Goal: Transaction & Acquisition: Purchase product/service

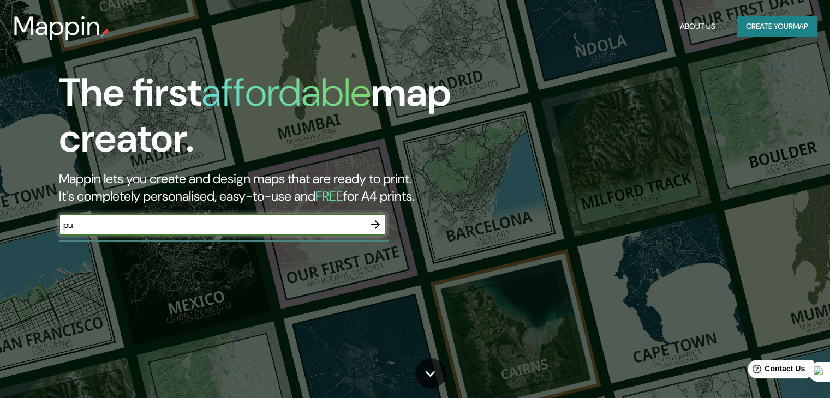
type input "puerto montt chile"
click at [378, 226] on icon "button" at bounding box center [375, 224] width 13 height 13
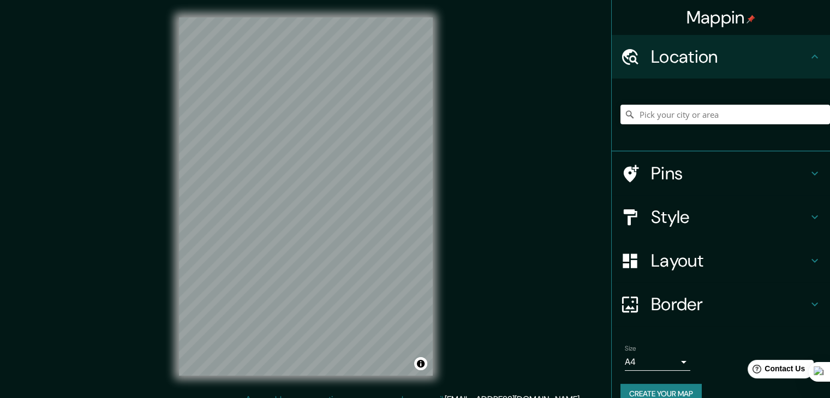
click at [744, 172] on h4 "Pins" at bounding box center [729, 174] width 157 height 22
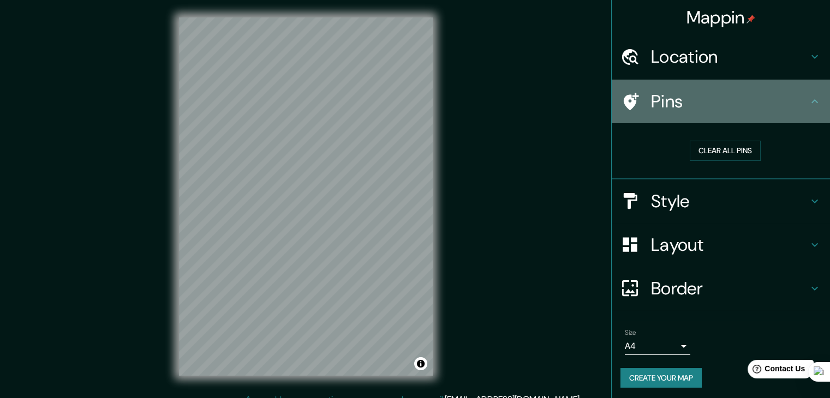
click at [776, 112] on div "Pins" at bounding box center [721, 102] width 218 height 44
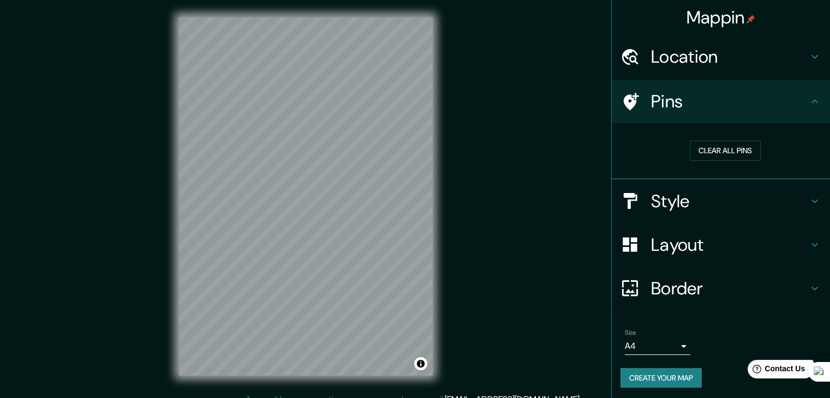
click at [768, 202] on h4 "Style" at bounding box center [729, 201] width 157 height 22
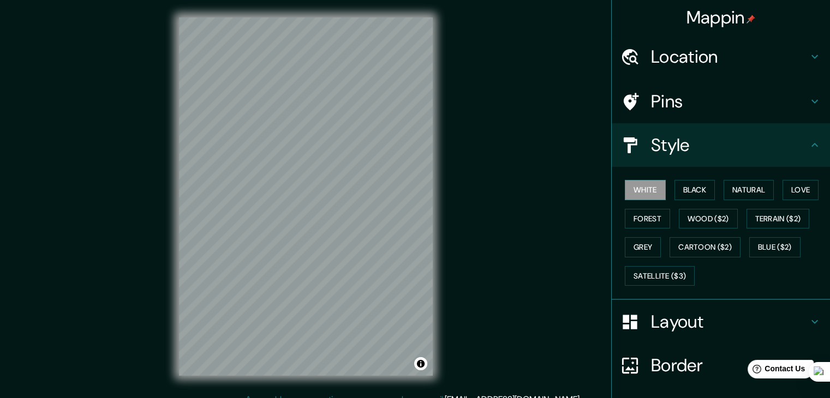
click at [714, 320] on h4 "Layout" at bounding box center [729, 322] width 157 height 22
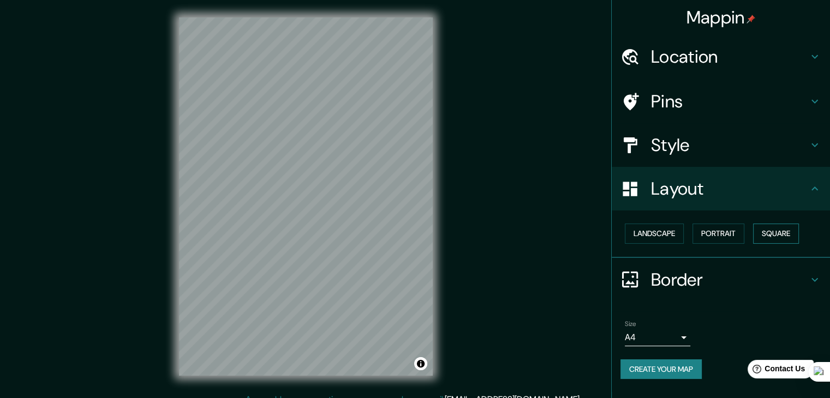
click at [778, 229] on button "Square" at bounding box center [776, 234] width 46 height 20
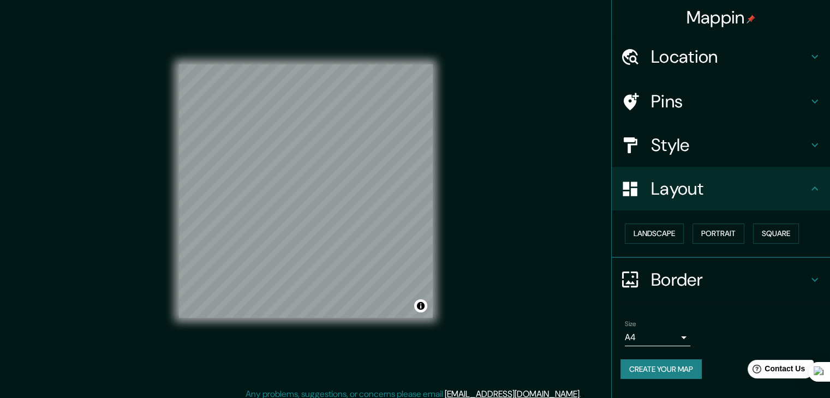
scroll to position [7, 0]
click at [727, 272] on h4 "Border" at bounding box center [729, 280] width 157 height 22
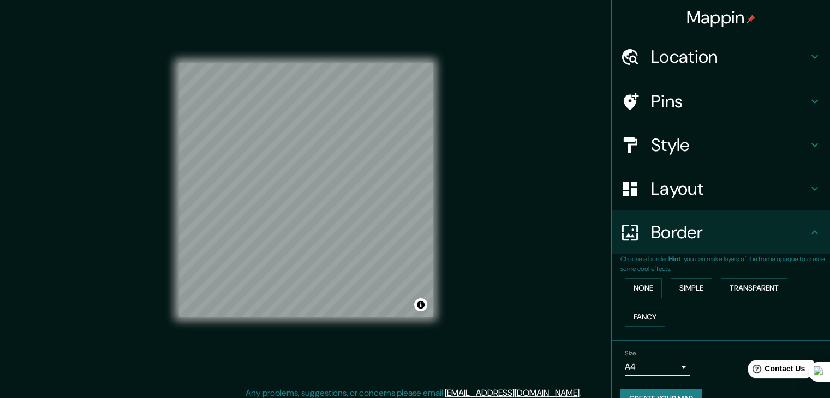
click at [733, 252] on div "Border" at bounding box center [721, 233] width 218 height 44
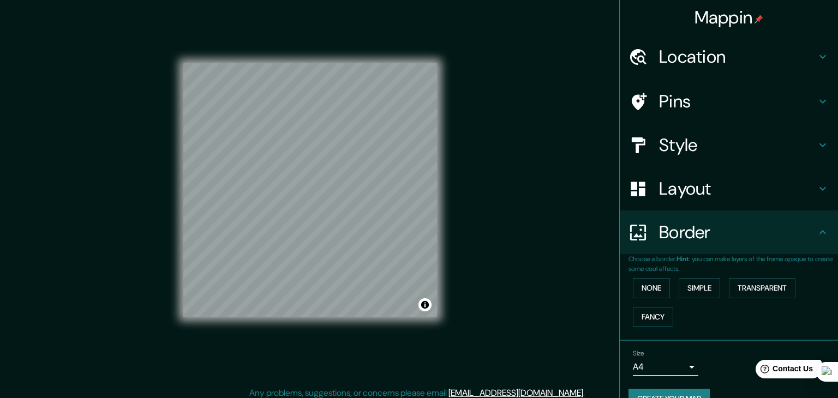
click at [676, 362] on body "Mappin Location Pins Style Layout Border Choose a border. Hint : you can make l…" at bounding box center [419, 192] width 838 height 398
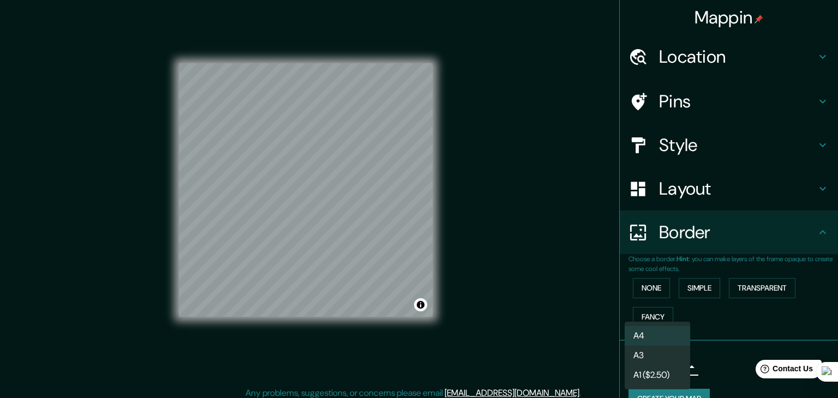
click at [671, 358] on li "A3" at bounding box center [657, 356] width 65 height 20
type input "a4"
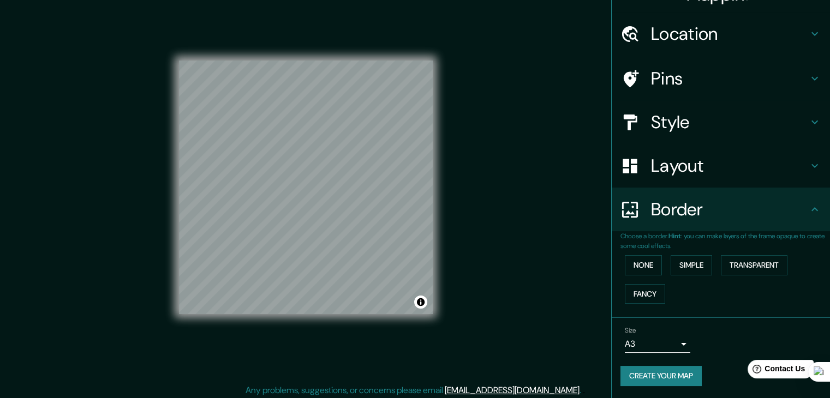
scroll to position [13, 0]
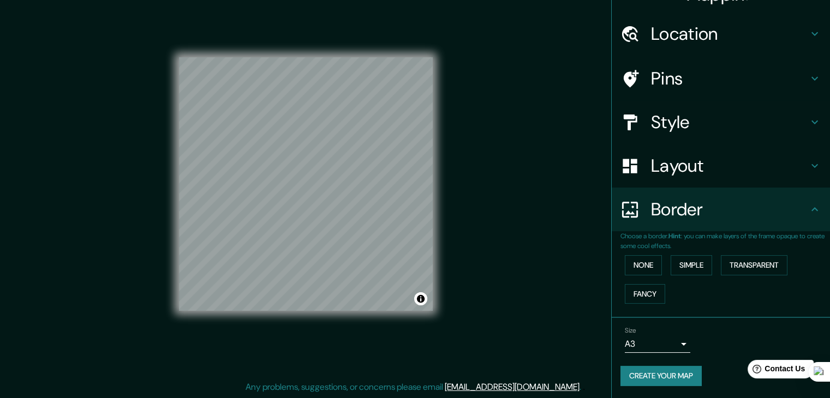
click at [669, 372] on button "Create your map" at bounding box center [660, 376] width 81 height 20
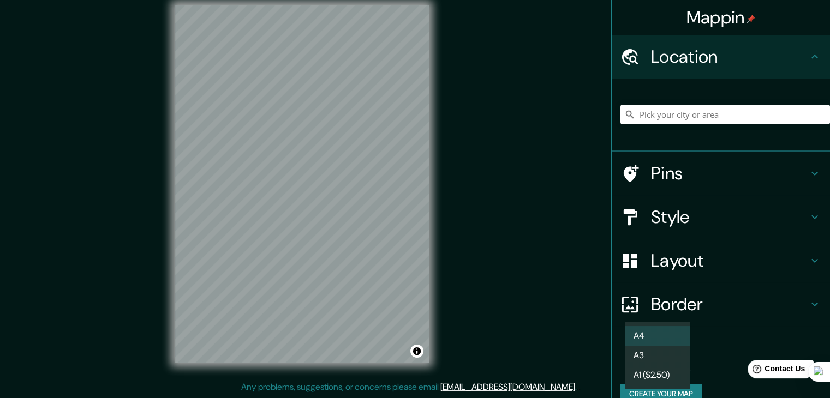
click at [661, 354] on body "Mappin Location Pins Style Layout Border Choose a border. Hint : you can make l…" at bounding box center [415, 186] width 830 height 398
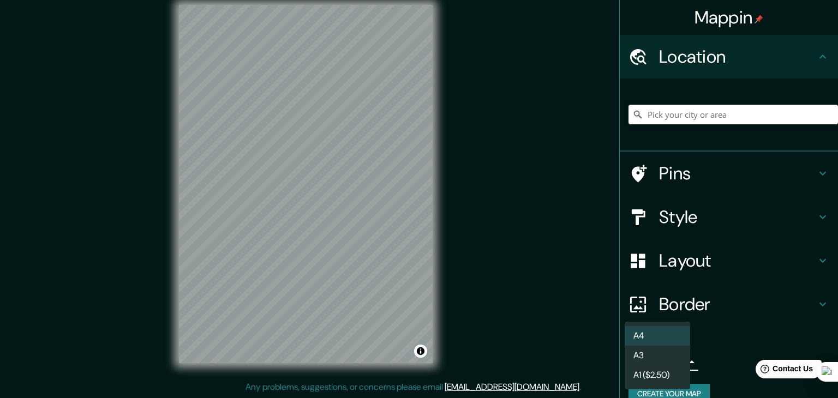
click at [666, 359] on li "A3" at bounding box center [657, 356] width 65 height 20
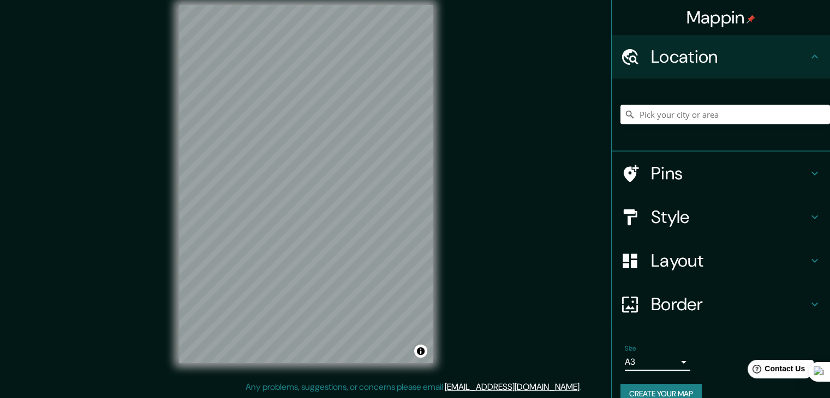
click at [708, 261] on h4 "Layout" at bounding box center [729, 261] width 157 height 22
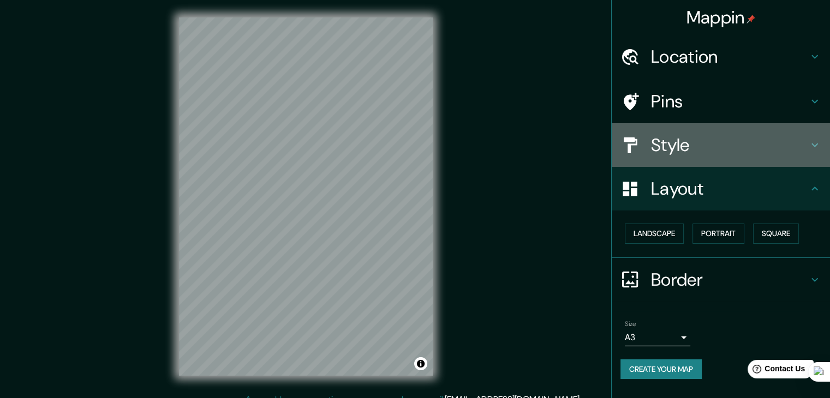
click at [707, 137] on h4 "Style" at bounding box center [729, 145] width 157 height 22
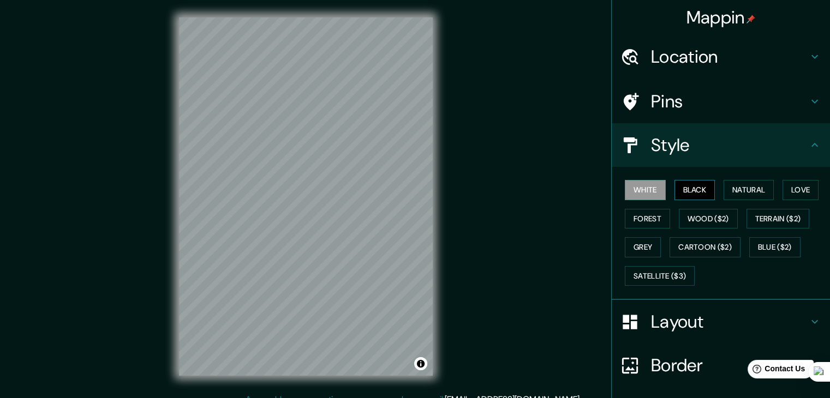
click at [698, 191] on button "Black" at bounding box center [694, 190] width 41 height 20
click at [648, 188] on button "White" at bounding box center [645, 190] width 41 height 20
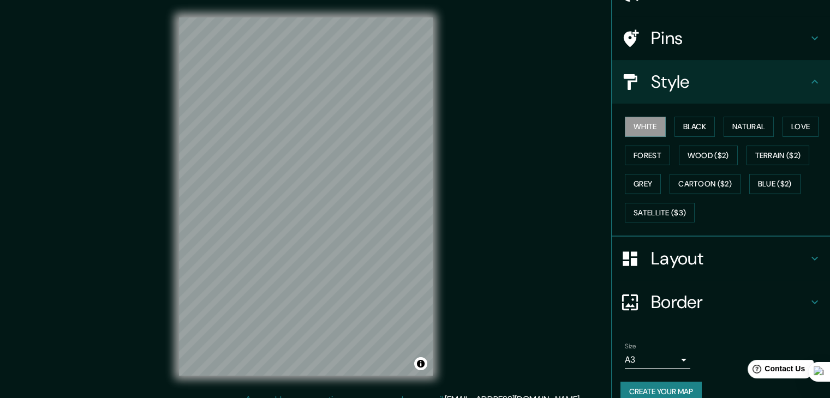
scroll to position [79, 0]
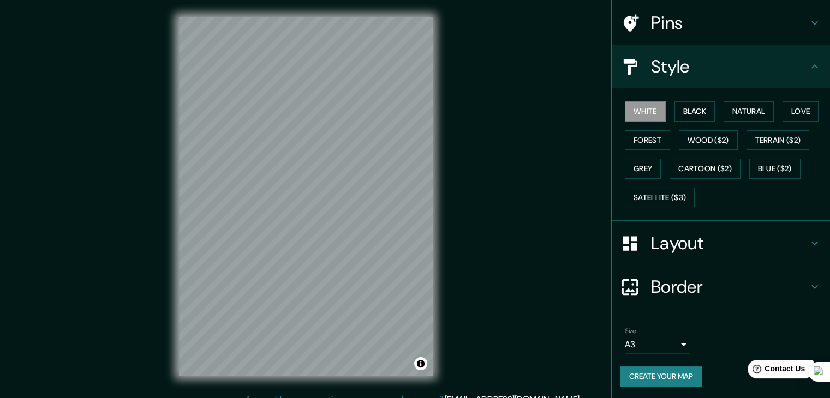
click at [678, 376] on button "Create your map" at bounding box center [660, 377] width 81 height 20
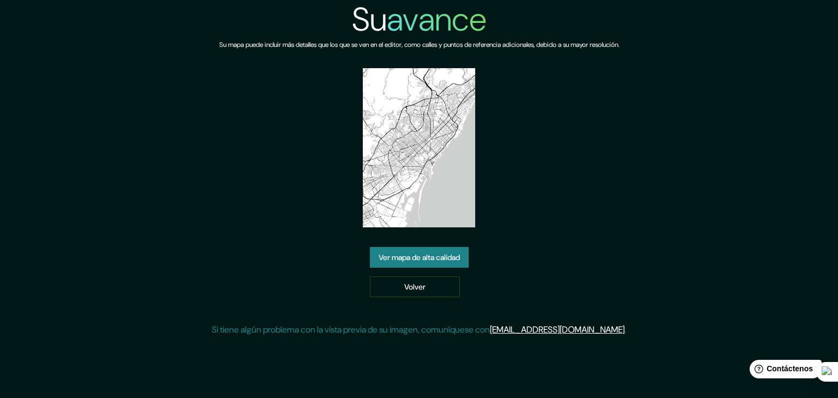
click at [607, 164] on div "Su avance Su mapa puede incluir más detalles que los que se ven en el editor, c…" at bounding box center [419, 172] width 415 height 345
click at [439, 261] on font "Ver mapa de alta calidad" at bounding box center [419, 258] width 81 height 10
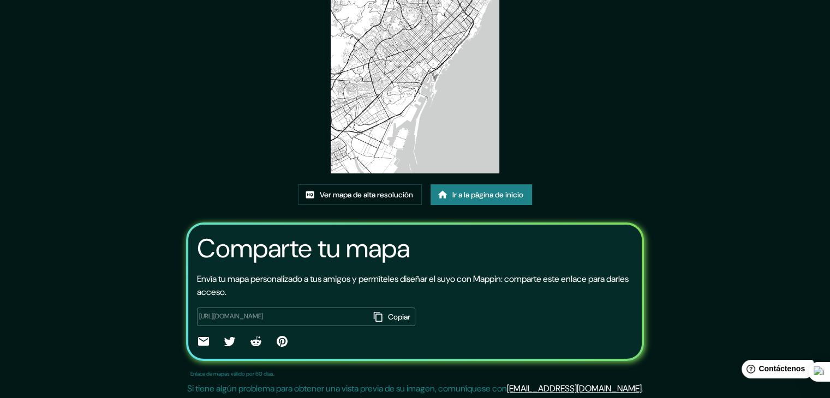
scroll to position [115, 0]
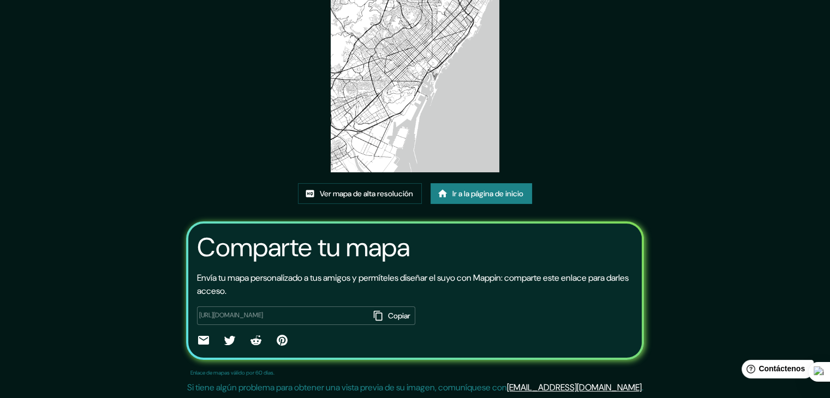
click at [470, 190] on font "Ir a la página de inicio" at bounding box center [487, 194] width 71 height 10
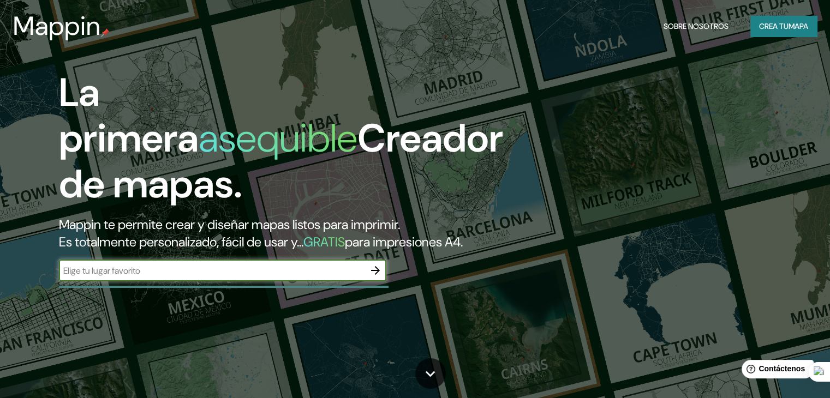
click at [362, 277] on input "text" at bounding box center [212, 271] width 306 height 13
click at [307, 277] on input "text" at bounding box center [212, 271] width 306 height 13
type input "puerto montt chile"
click at [375, 277] on icon "button" at bounding box center [375, 270] width 13 height 13
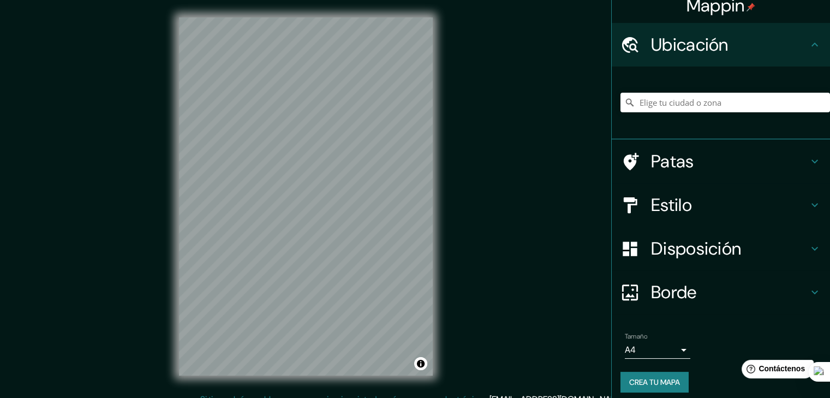
scroll to position [19, 0]
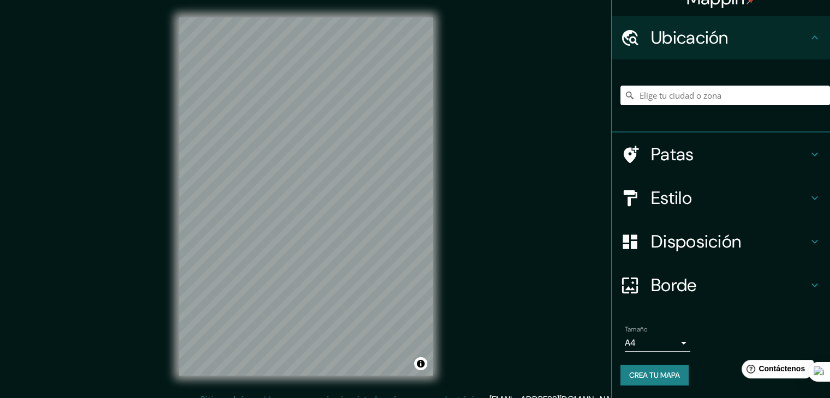
click at [716, 194] on h4 "Estilo" at bounding box center [729, 198] width 157 height 22
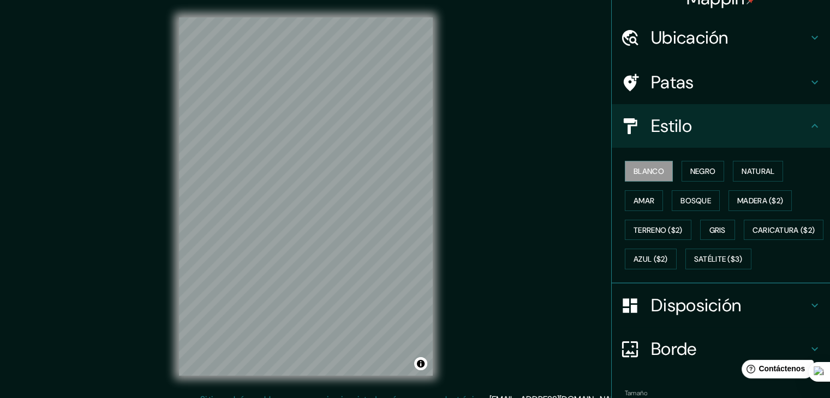
click at [714, 133] on h4 "Estilo" at bounding box center [729, 126] width 157 height 22
click at [808, 127] on icon at bounding box center [814, 125] width 13 height 13
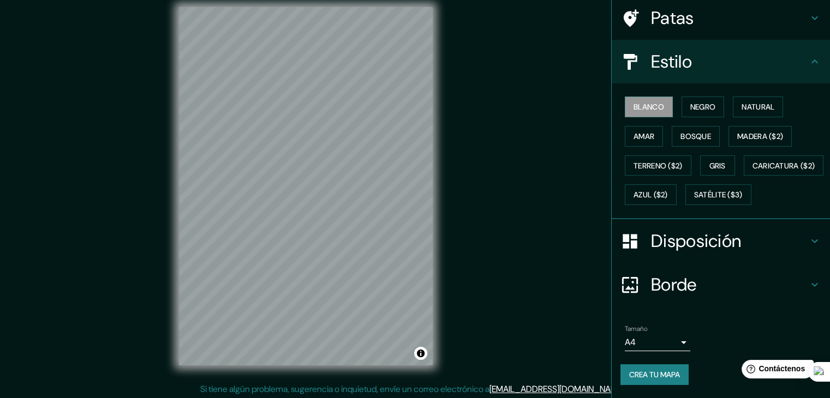
scroll to position [13, 0]
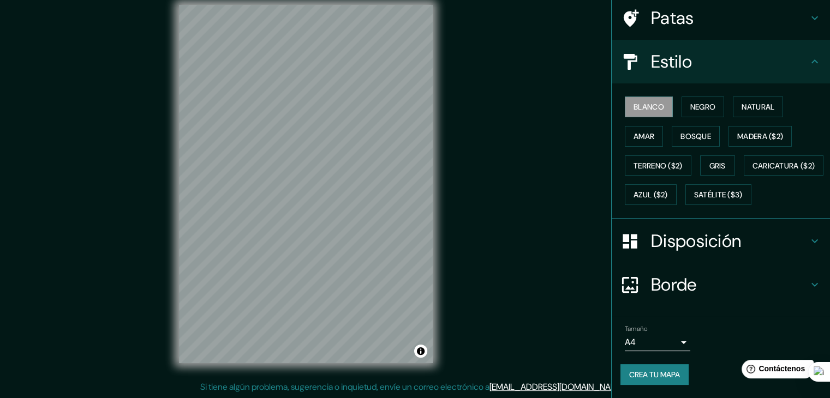
click at [808, 286] on icon at bounding box center [814, 284] width 13 height 13
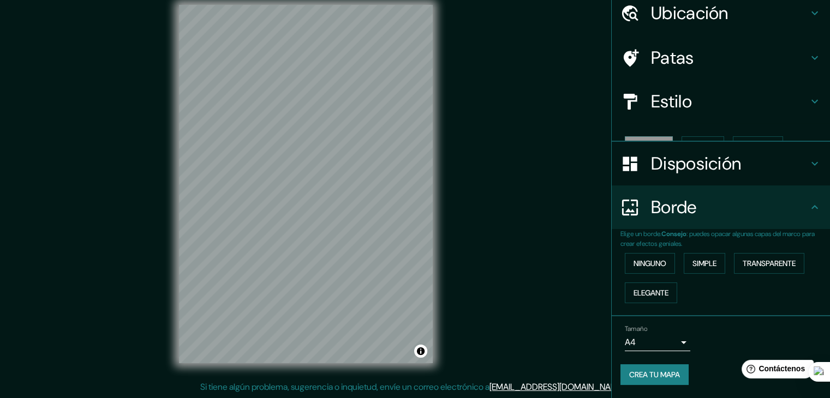
scroll to position [25, 0]
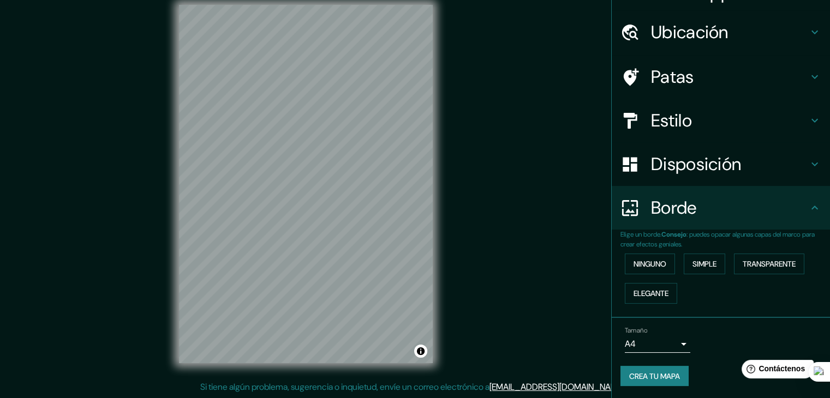
click at [808, 205] on icon at bounding box center [814, 207] width 13 height 13
click at [675, 340] on body "Mappin Ubicación Patas Estilo Disposición Borde Elige un borde. Consejo : puede…" at bounding box center [415, 186] width 830 height 398
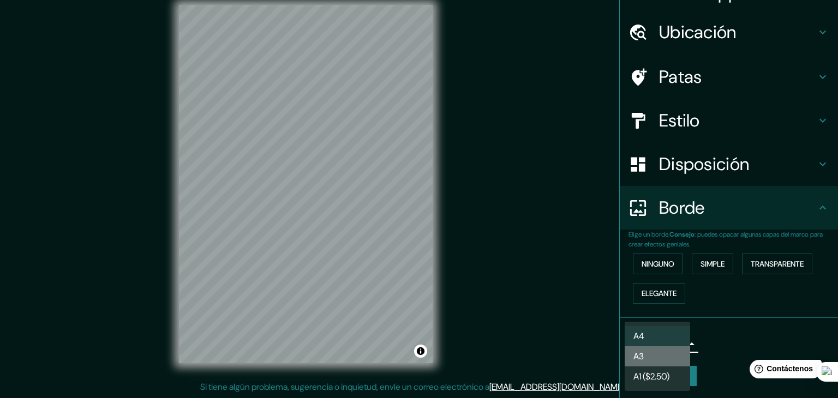
click at [657, 357] on li "A3" at bounding box center [657, 356] width 65 height 20
type input "a4"
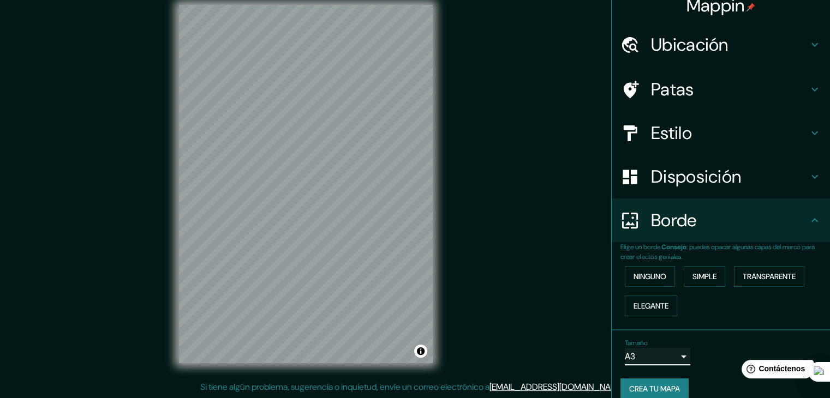
scroll to position [0, 0]
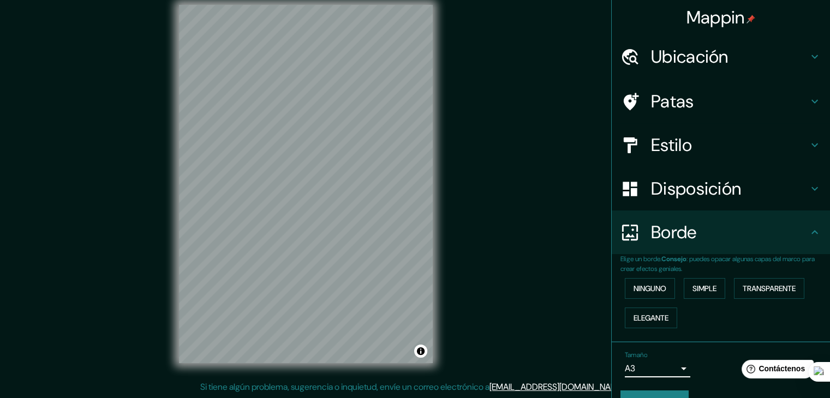
click at [808, 236] on icon at bounding box center [814, 232] width 13 height 13
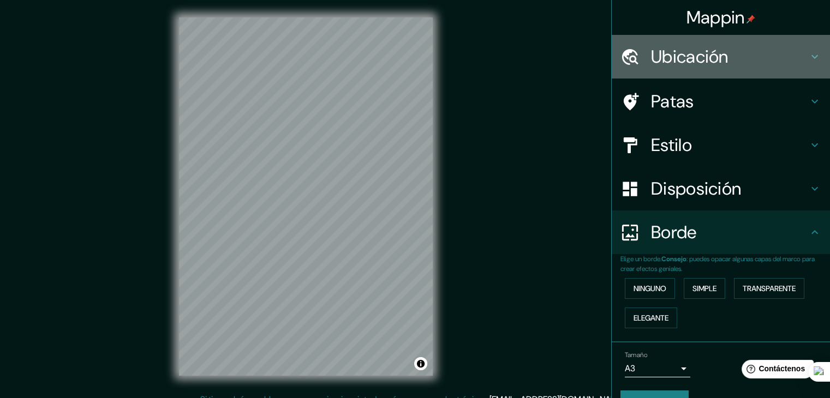
click at [808, 59] on icon at bounding box center [814, 56] width 13 height 13
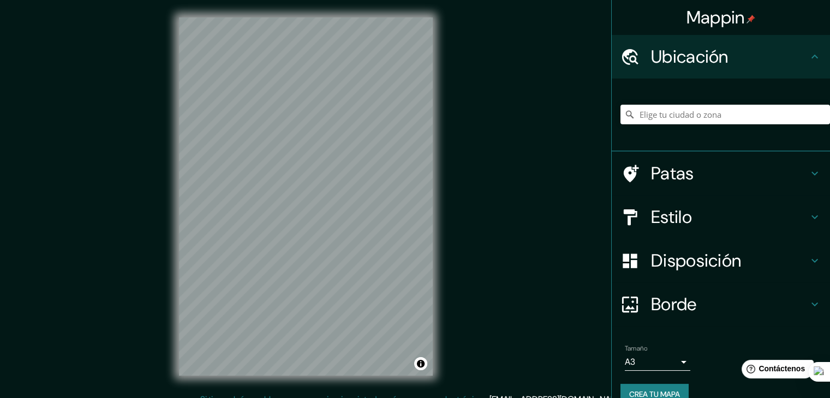
click at [808, 59] on icon at bounding box center [814, 56] width 13 height 13
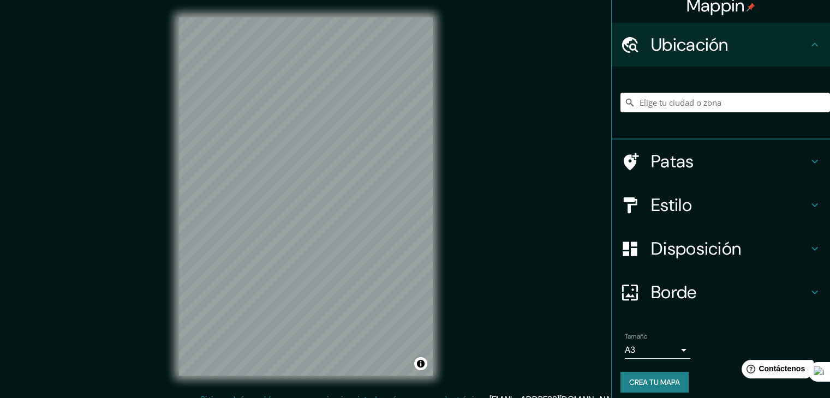
scroll to position [19, 0]
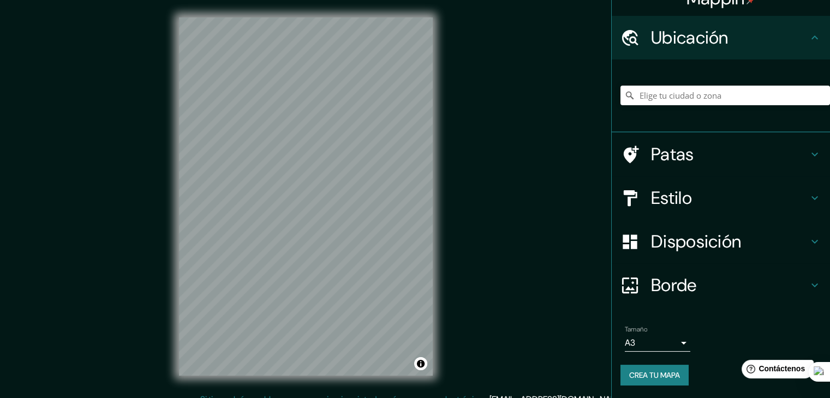
click at [671, 374] on font "Crea tu mapa" at bounding box center [654, 375] width 51 height 10
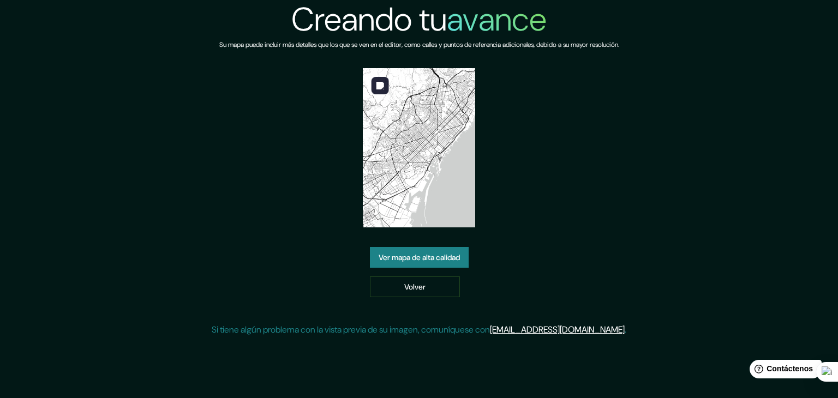
click at [408, 171] on img at bounding box center [419, 147] width 113 height 159
click at [447, 71] on img at bounding box center [419, 147] width 113 height 159
click at [435, 258] on font "Ver mapa de alta calidad" at bounding box center [419, 258] width 81 height 10
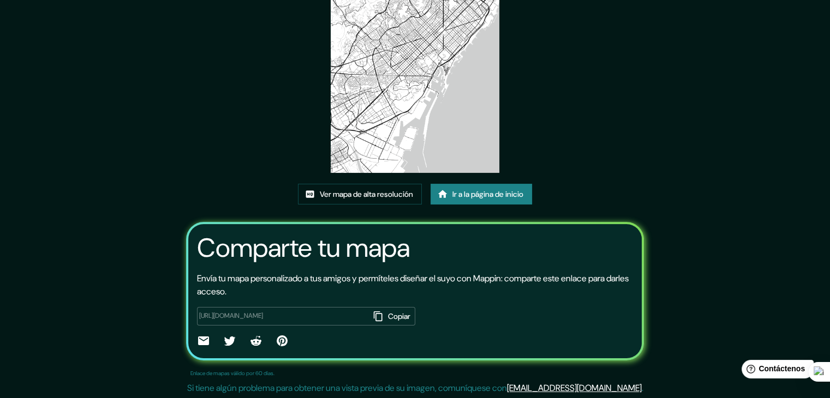
scroll to position [115, 0]
click at [373, 311] on icon "button" at bounding box center [378, 315] width 11 height 11
click at [198, 337] on icon at bounding box center [203, 340] width 11 height 9
click at [550, 97] on div "Este mapa fue creado con Mappin Ver mapa de alta resolución Ir a la página de i…" at bounding box center [415, 141] width 484 height 513
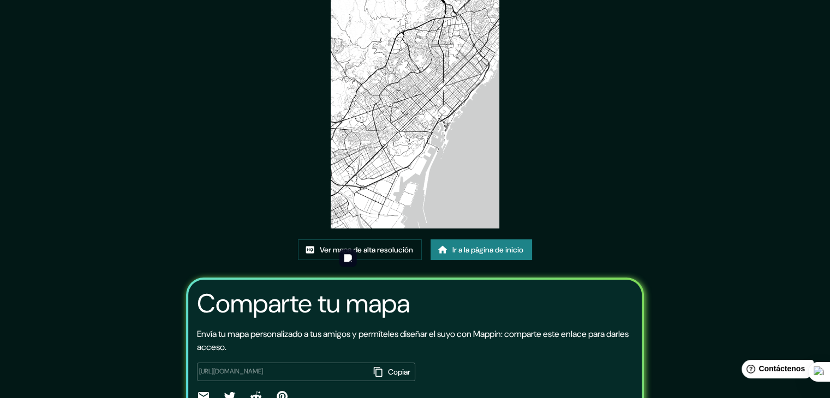
scroll to position [0, 0]
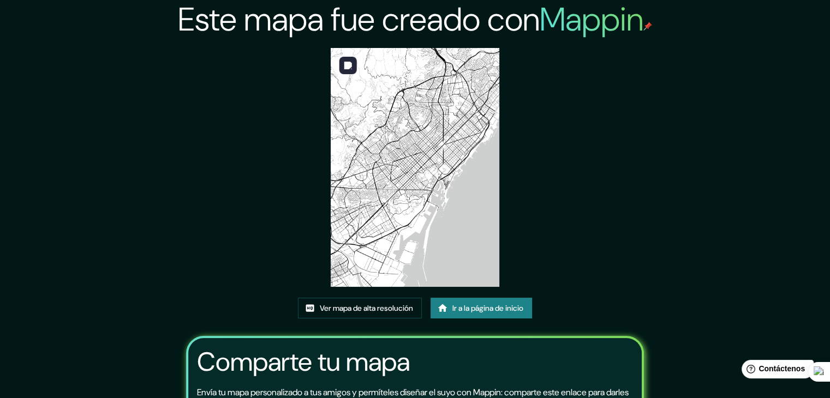
click at [400, 131] on img at bounding box center [415, 167] width 169 height 239
click at [409, 308] on font "Ver mapa de alta resolución" at bounding box center [366, 308] width 93 height 10
